Goal: Task Accomplishment & Management: Use online tool/utility

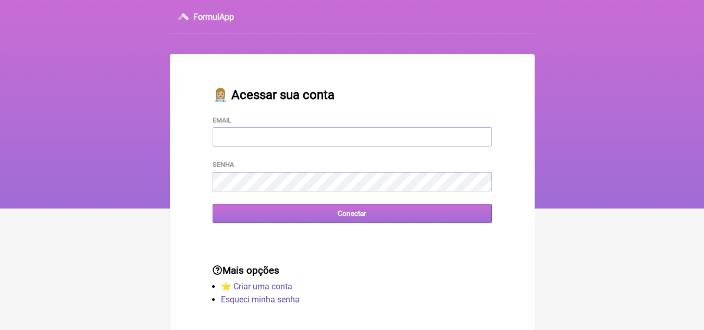
type input "[EMAIL_ADDRESS][DOMAIN_NAME]"
click at [374, 214] on input "Conectar" at bounding box center [351, 213] width 279 height 19
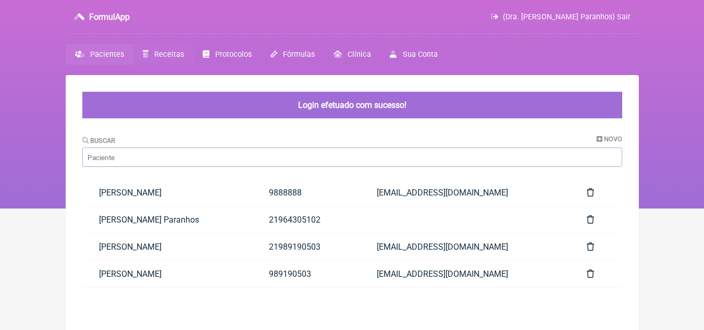
click at [165, 48] on link "Receitas" at bounding box center [163, 54] width 60 height 20
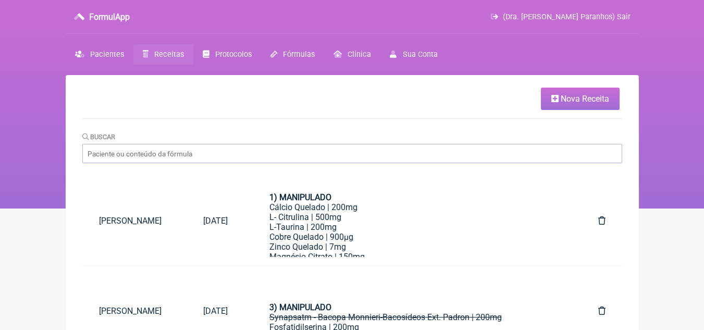
click at [560, 100] on span "Nova Receita" at bounding box center [584, 99] width 48 height 10
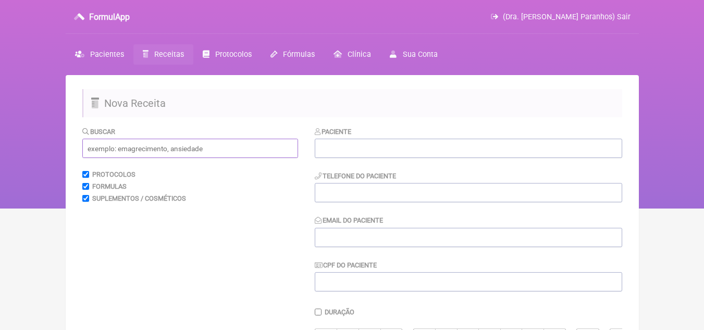
click at [248, 151] on input "text" at bounding box center [190, 148] width 216 height 19
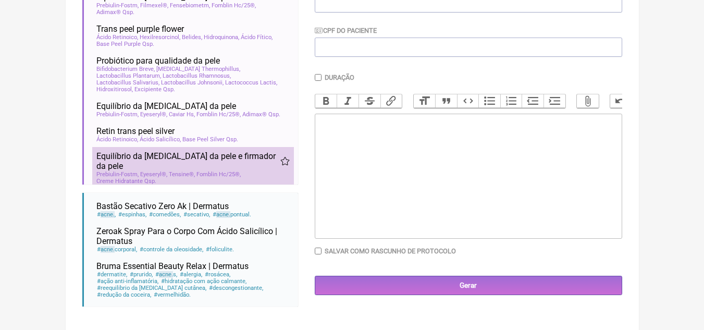
scroll to position [239, 0]
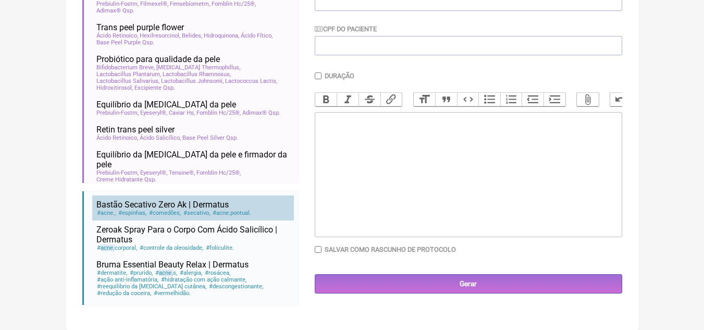
click at [227, 199] on span "Bastão Secativo Zero Ak | Dermatus" at bounding box center [162, 204] width 132 height 10
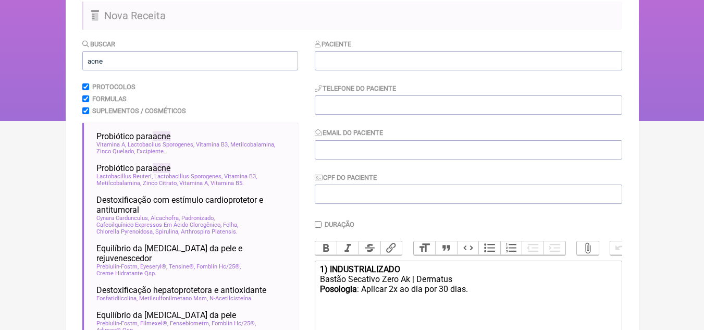
scroll to position [83, 0]
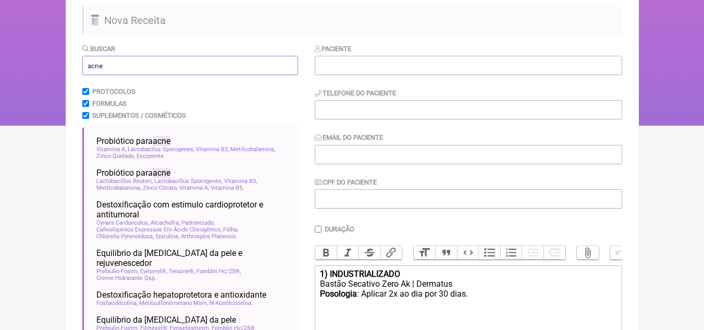
drag, startPoint x: 176, startPoint y: 63, endPoint x: 80, endPoint y: 68, distance: 96.5
click at [80, 68] on main "Nova Receita Buscar acne Protocolos Formulas Suplementos / Cosméticos Probiótic…" at bounding box center [352, 237] width 573 height 491
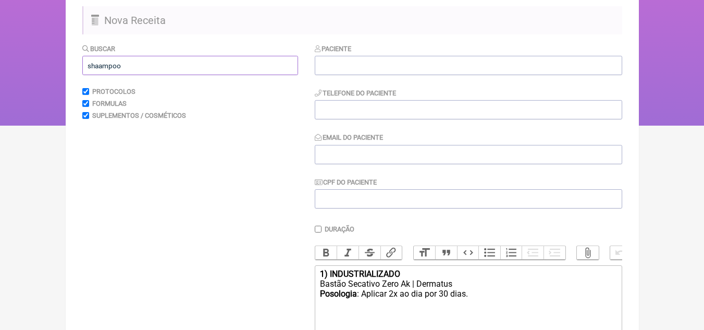
drag, startPoint x: 175, startPoint y: 64, endPoint x: 67, endPoint y: 69, distance: 108.4
click at [67, 69] on main "Nova Receita Buscar shaampoo Protocolos Formulas Suplementos / Cosméticos Pacie…" at bounding box center [352, 227] width 573 height 471
paste input "text"
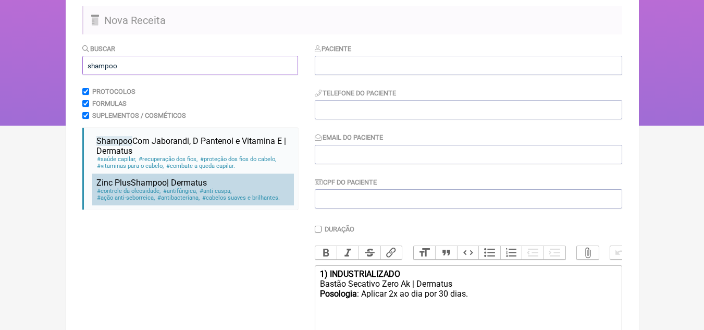
type input "shampoo"
click at [216, 186] on li "Zinc Plus Shampoo | Dermatus controle da oleosidade antifúngica anti caspa ação…" at bounding box center [193, 189] width 202 height 32
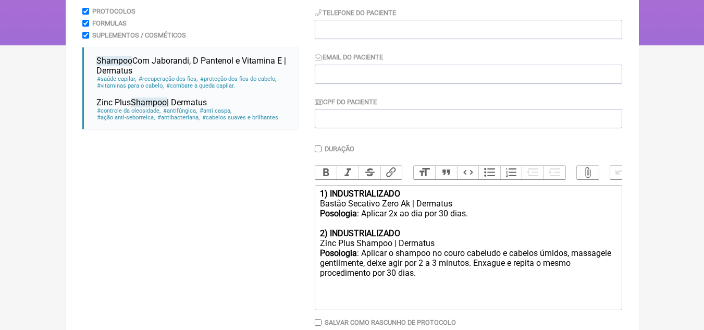
scroll to position [187, 0]
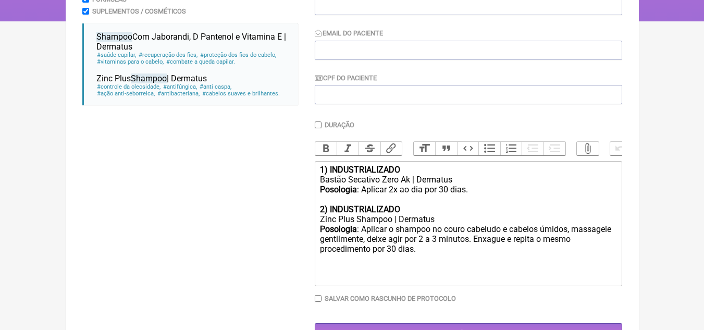
drag, startPoint x: 317, startPoint y: 177, endPoint x: 422, endPoint y: 258, distance: 132.9
click at [422, 258] on trix-editor "1) INDUSTRIALIZADO Bastão Secativo Zero Ak | Dermatus Posologia : Aplicar 2x ao…" at bounding box center [468, 223] width 307 height 125
copy trix-editor "1) INDUSTRIALIZADO Bastão Secativo Zero Ak | Dermatus Posologia : Aplicar 2x ao…"
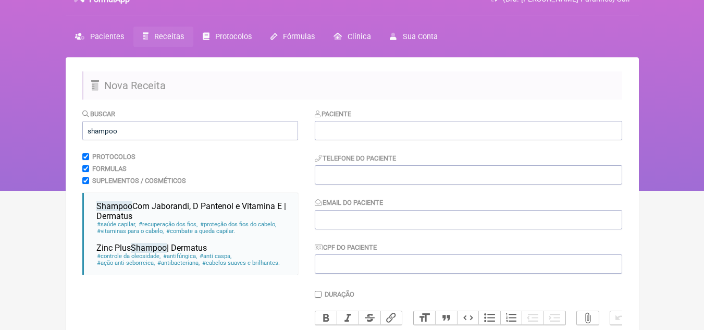
scroll to position [0, 0]
